Goal: Entertainment & Leisure: Consume media (video, audio)

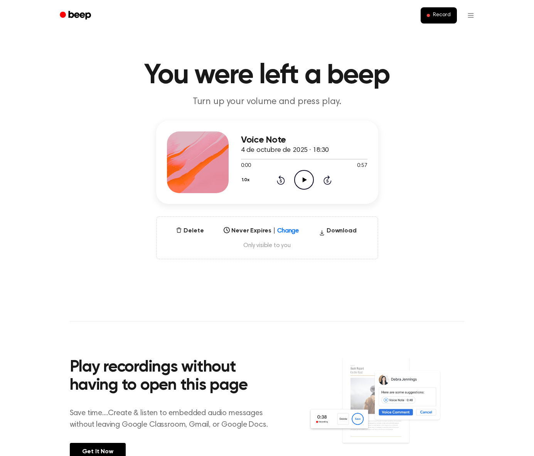
click at [226, 290] on main "You were left a beep Turn up your volume and press play. Voice Note 4 de octubr…" at bounding box center [267, 247] width 534 height 495
click at [300, 180] on icon "Play Audio" at bounding box center [304, 180] width 20 height 20
click at [302, 177] on icon "Pause Audio" at bounding box center [304, 180] width 20 height 20
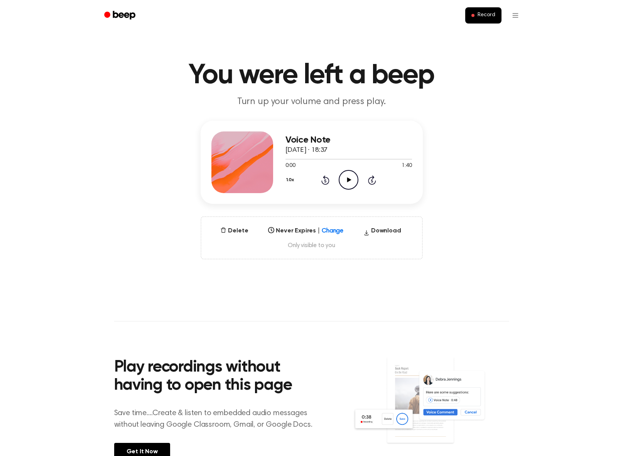
drag, startPoint x: 339, startPoint y: 178, endPoint x: 344, endPoint y: 178, distance: 4.2
click at [344, 178] on icon "Play Audio" at bounding box center [349, 180] width 20 height 20
click at [348, 182] on icon "Pause Audio" at bounding box center [349, 180] width 20 height 20
click at [351, 179] on icon "Play Audio" at bounding box center [349, 180] width 20 height 20
click at [351, 179] on icon "Pause Audio" at bounding box center [349, 180] width 20 height 20
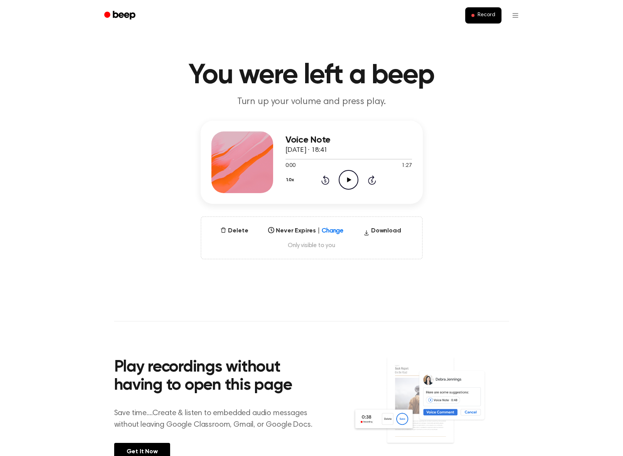
click at [348, 182] on icon at bounding box center [349, 179] width 4 height 5
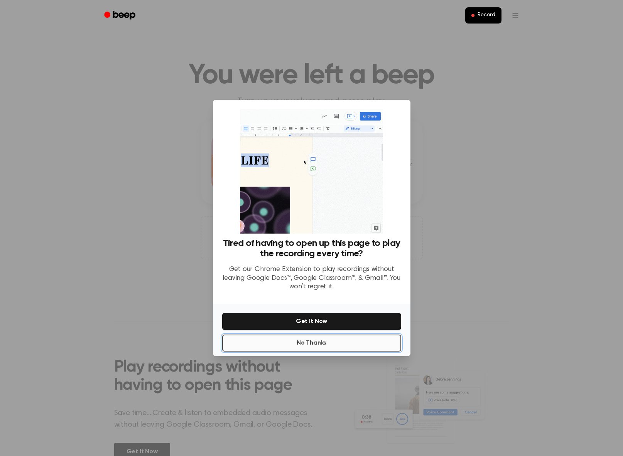
click at [308, 346] on button "No Thanks" at bounding box center [311, 343] width 179 height 17
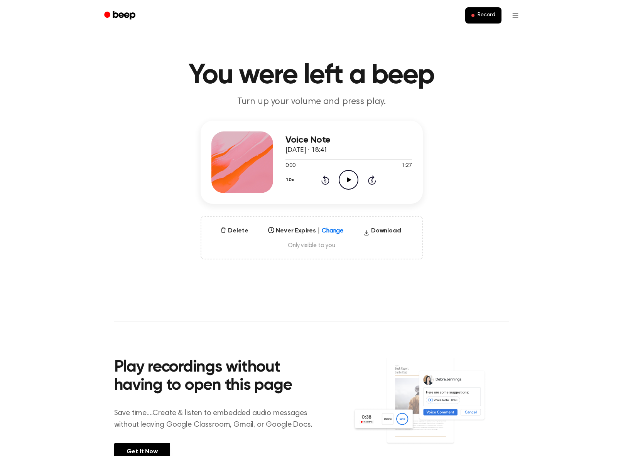
click at [352, 180] on icon "Play Audio" at bounding box center [349, 180] width 20 height 20
click at [349, 180] on icon at bounding box center [348, 179] width 3 height 5
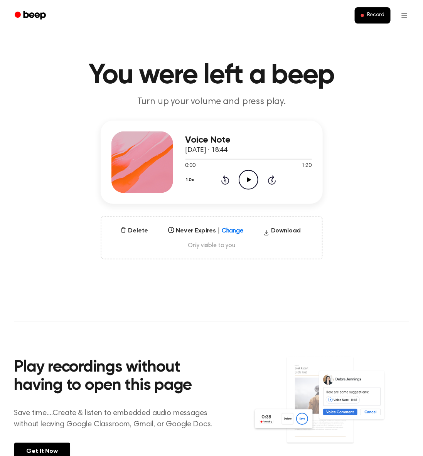
click at [249, 176] on icon "Play Audio" at bounding box center [249, 180] width 20 height 20
click at [247, 179] on icon at bounding box center [248, 179] width 3 height 5
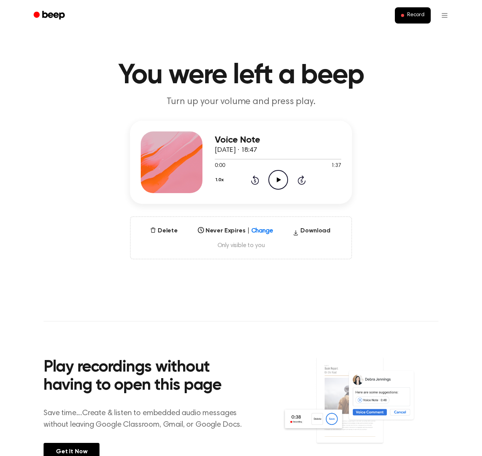
click at [276, 180] on icon "Play Audio" at bounding box center [278, 180] width 20 height 20
click at [276, 180] on icon "Pause Audio" at bounding box center [278, 180] width 20 height 20
click at [283, 181] on icon "Play Audio" at bounding box center [278, 180] width 20 height 20
click at [278, 184] on icon "Pause Audio" at bounding box center [278, 180] width 20 height 20
click at [282, 183] on icon "Play Audio" at bounding box center [278, 180] width 20 height 20
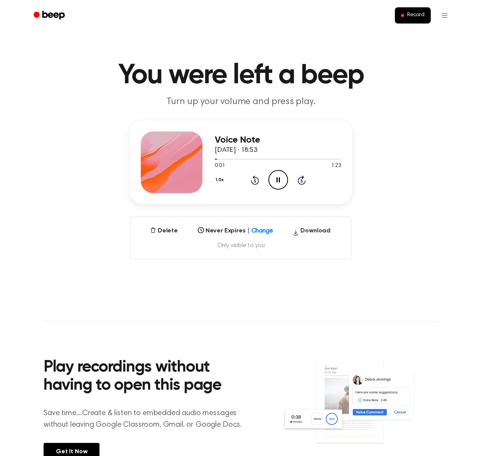
drag, startPoint x: 277, startPoint y: 179, endPoint x: 183, endPoint y: 3, distance: 198.8
click at [276, 180] on icon "Pause Audio" at bounding box center [278, 180] width 20 height 20
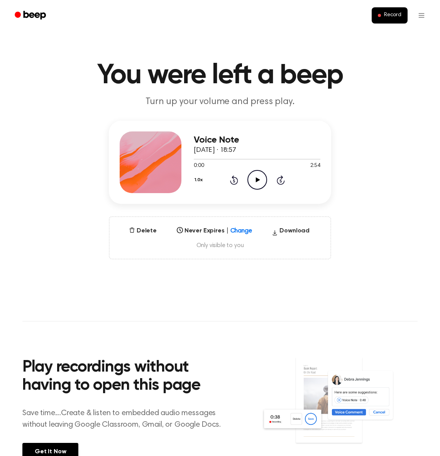
click at [255, 182] on icon "Play Audio" at bounding box center [257, 180] width 20 height 20
click at [255, 182] on icon "Pause Audio" at bounding box center [257, 180] width 20 height 20
click at [253, 181] on icon "Play Audio" at bounding box center [257, 180] width 20 height 20
click at [253, 181] on icon "Pause Audio" at bounding box center [257, 180] width 20 height 20
